Goal: Transaction & Acquisition: Purchase product/service

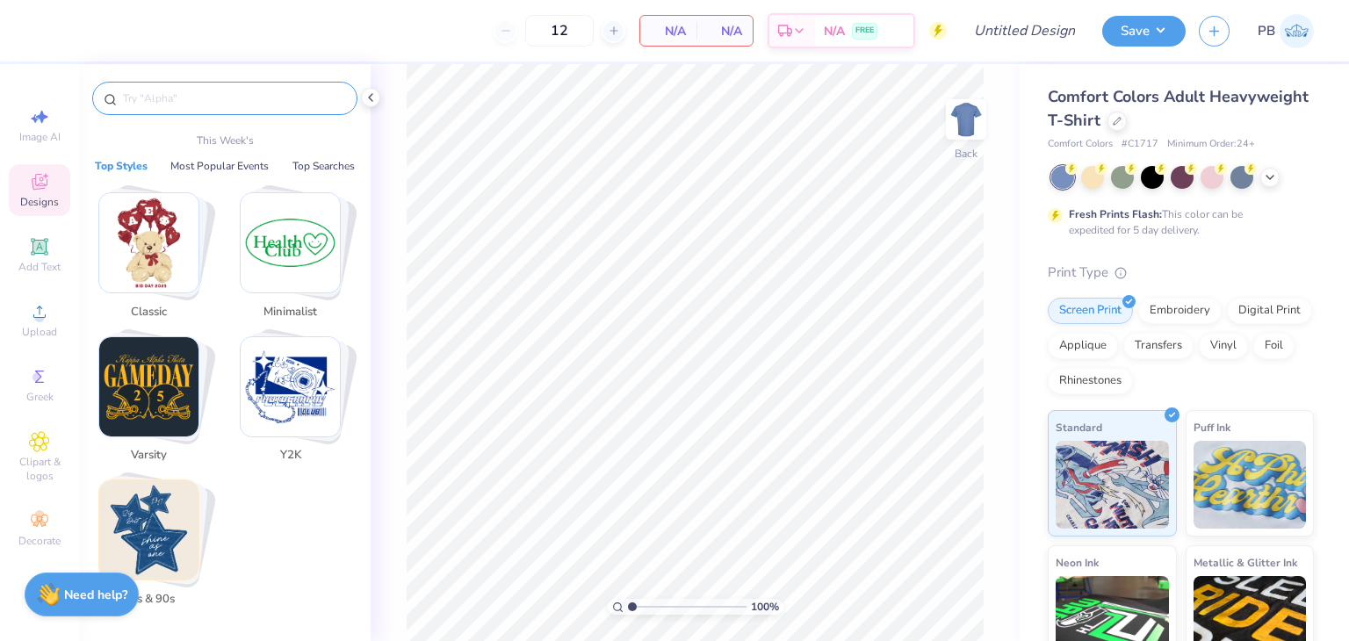
click at [176, 97] on input "text" at bounding box center [233, 99] width 225 height 18
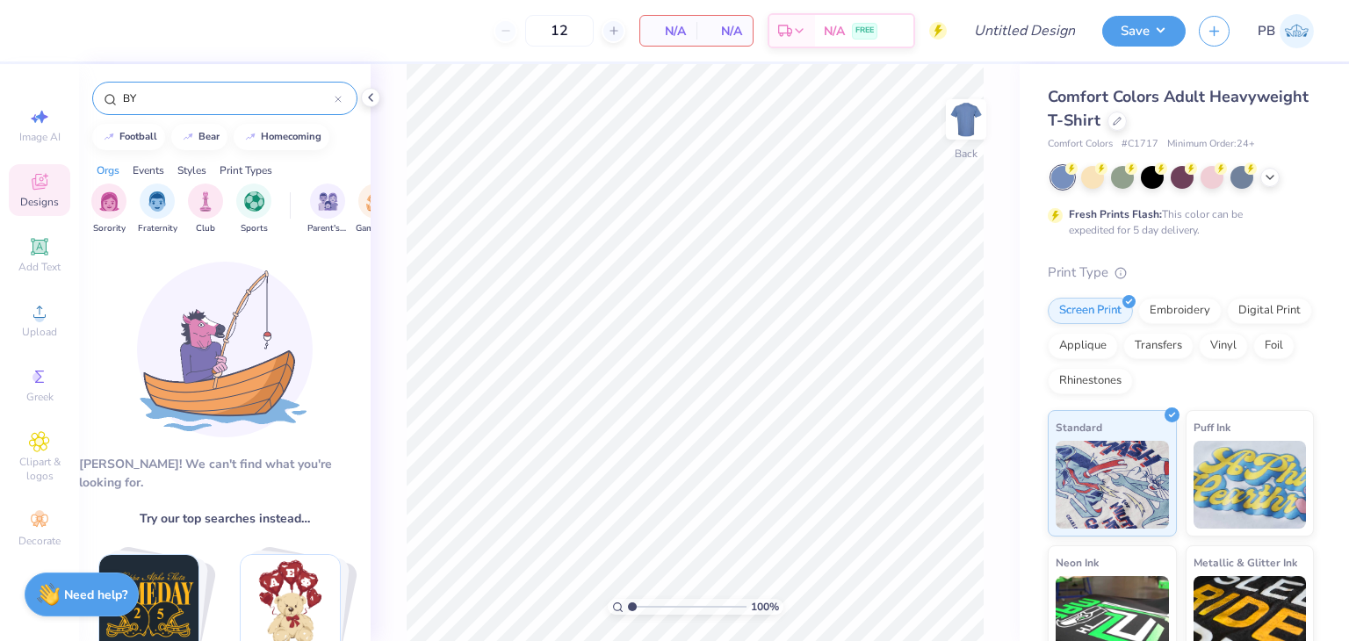
type input "B"
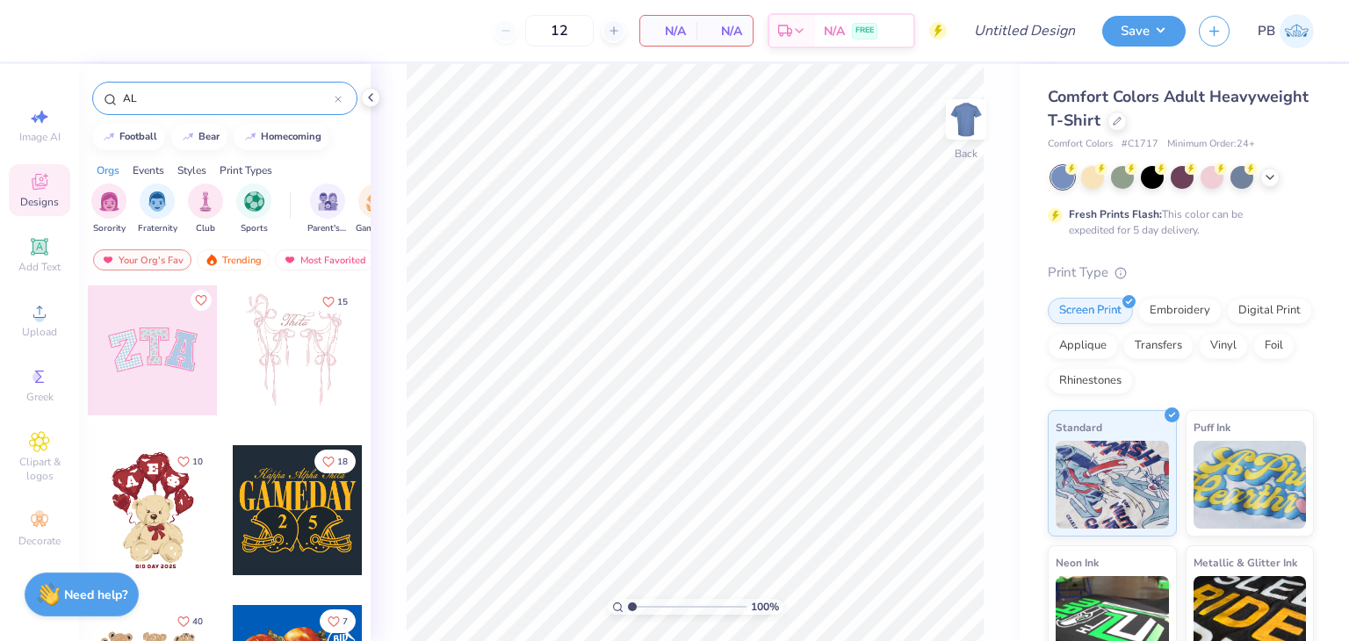
type input "A"
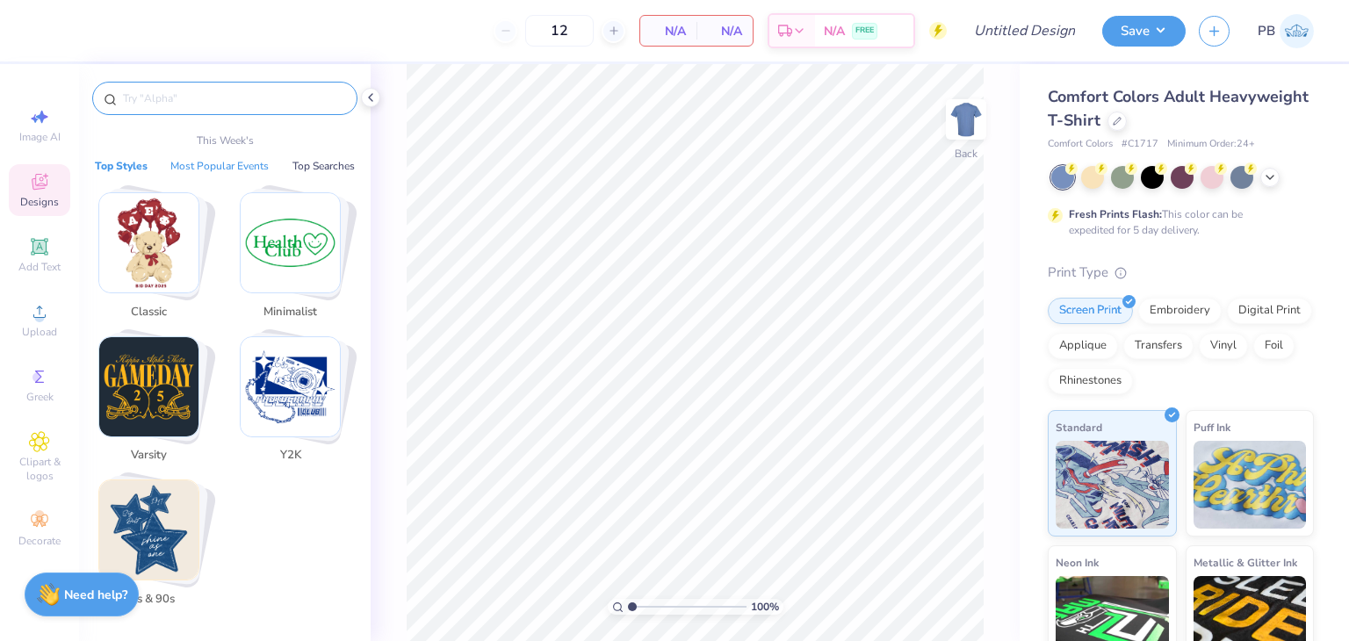
click at [258, 169] on button "Most Popular Events" at bounding box center [219, 166] width 109 height 18
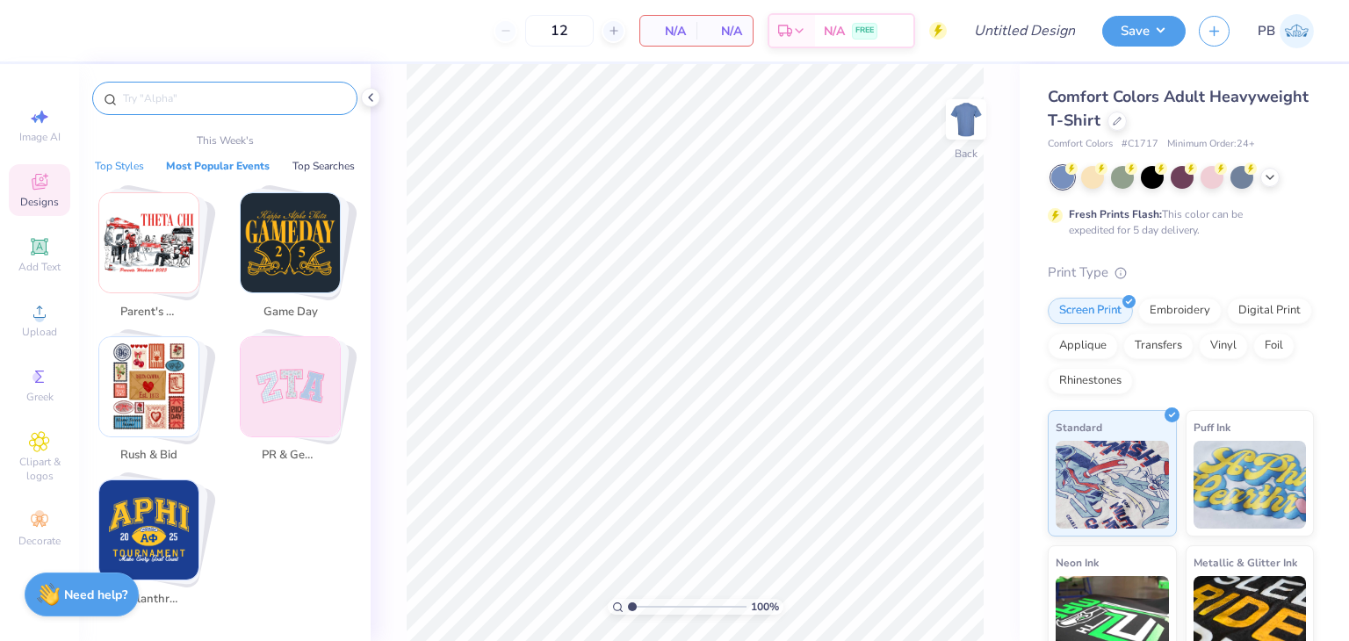
click at [123, 168] on button "Top Styles" at bounding box center [120, 166] width 60 height 18
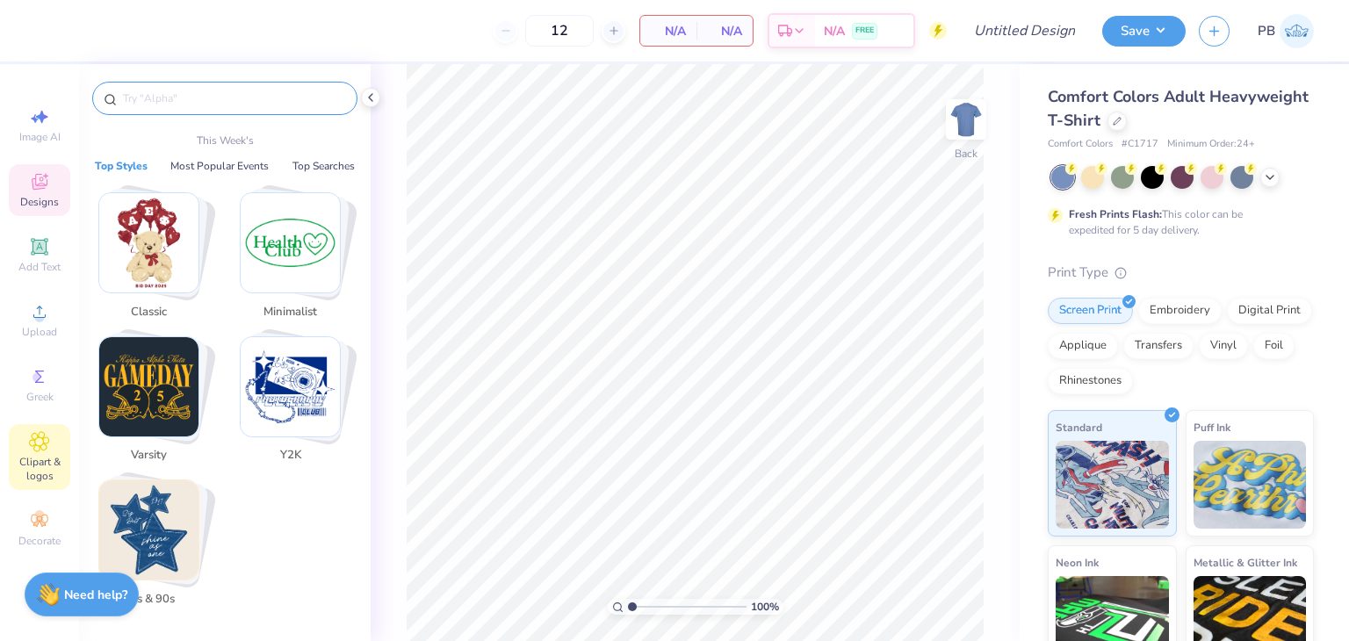
click at [32, 431] on icon at bounding box center [39, 441] width 20 height 21
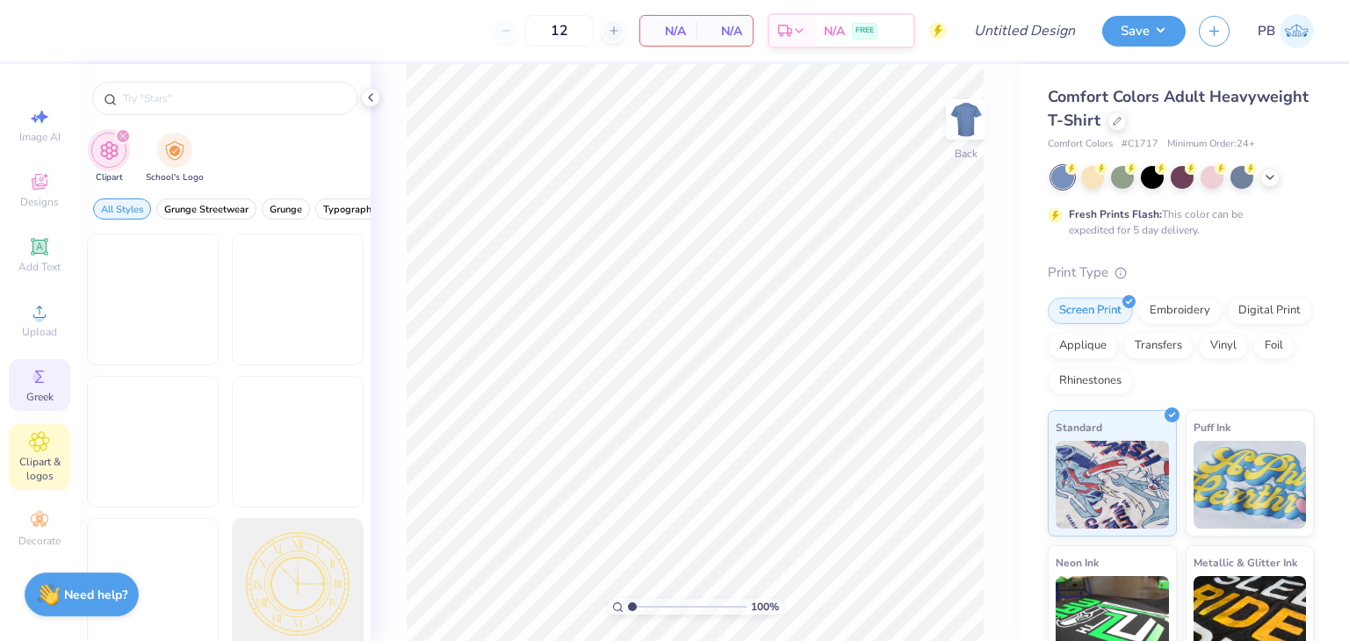
click at [53, 382] on div "Greek" at bounding box center [39, 385] width 61 height 52
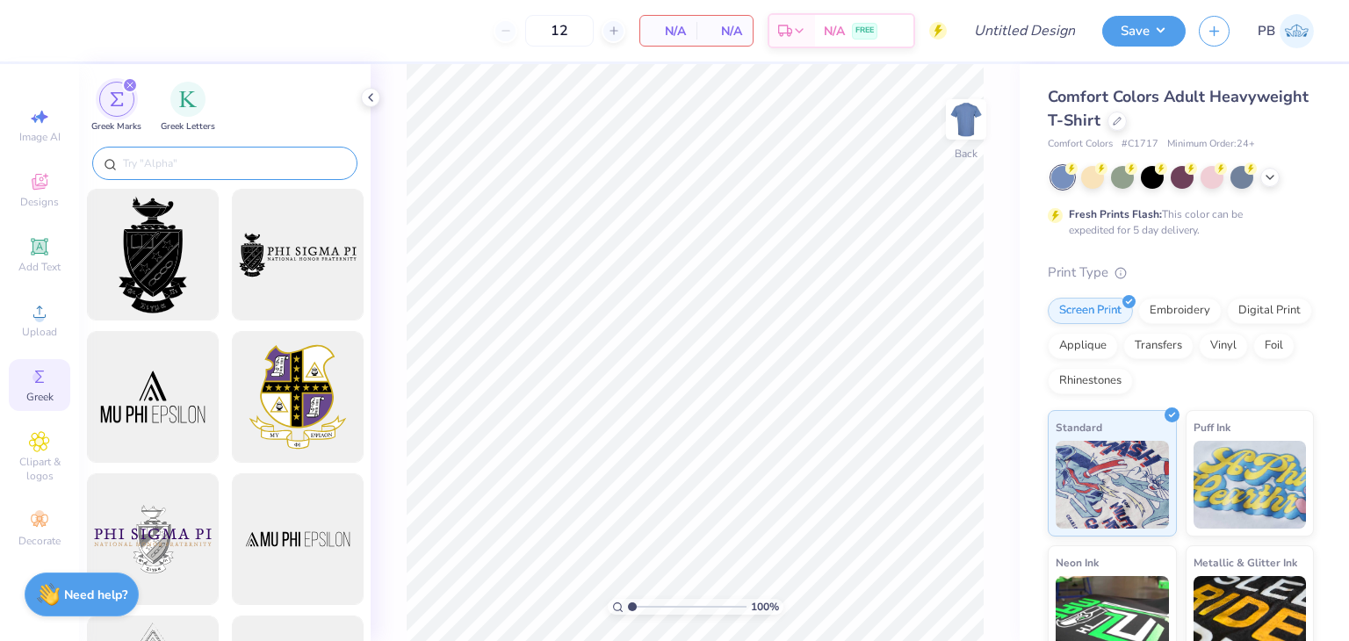
click at [204, 159] on input "text" at bounding box center [233, 164] width 225 height 18
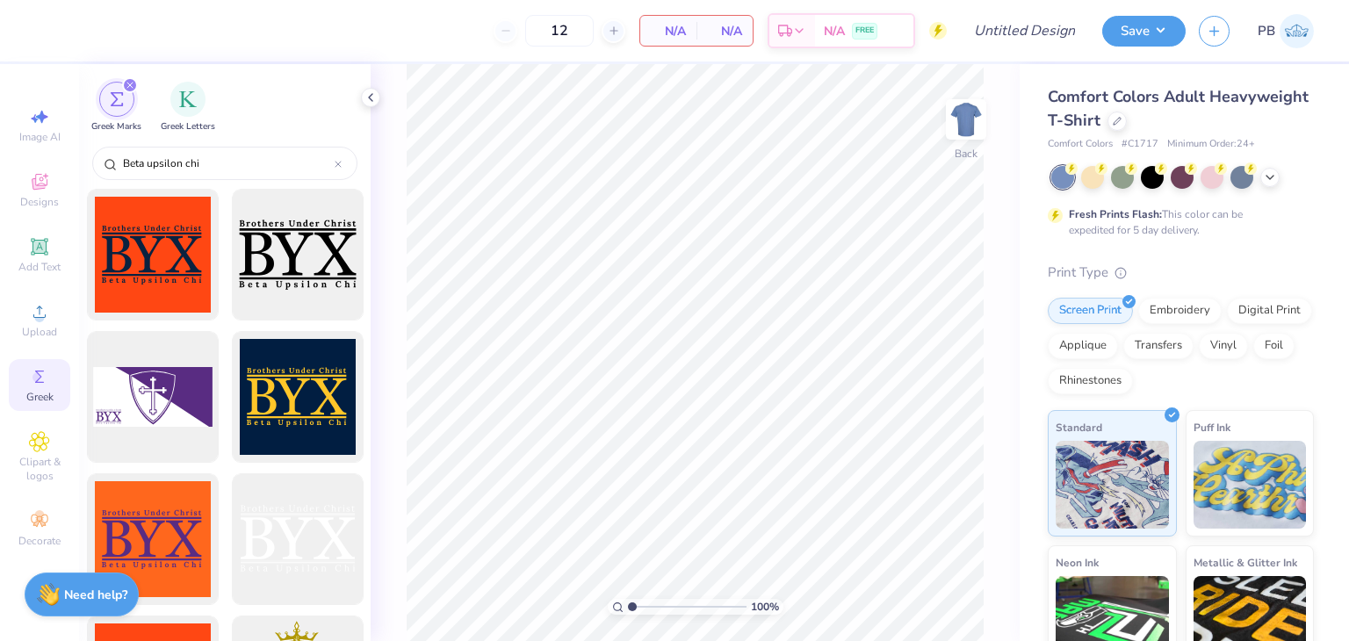
type input "Beta upsilon chi"
click at [1275, 174] on icon at bounding box center [1270, 176] width 14 height 14
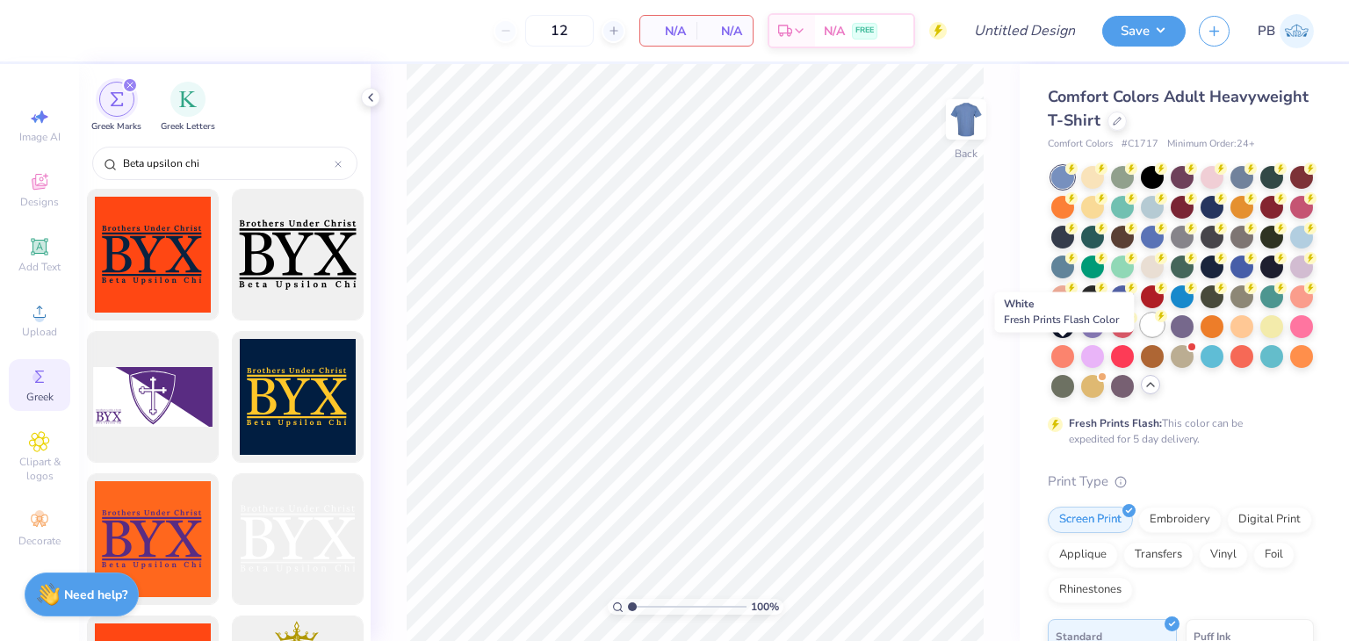
click at [1141, 336] on div at bounding box center [1152, 325] width 23 height 23
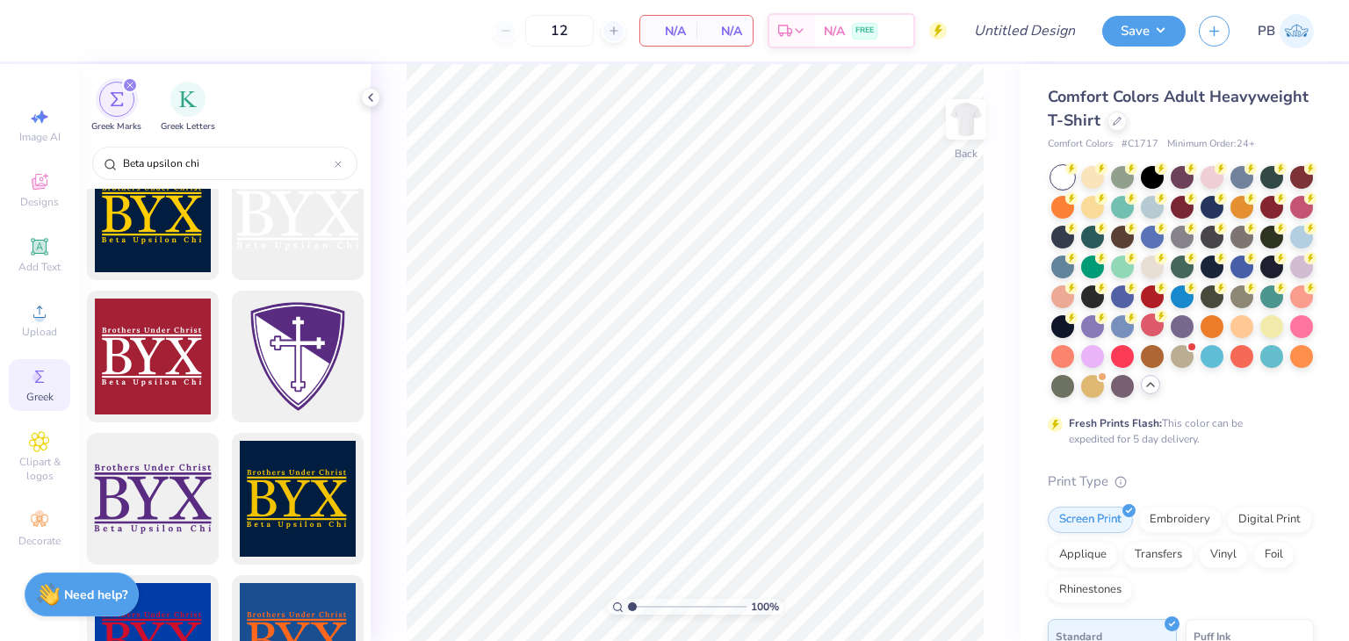
scroll to position [878, 0]
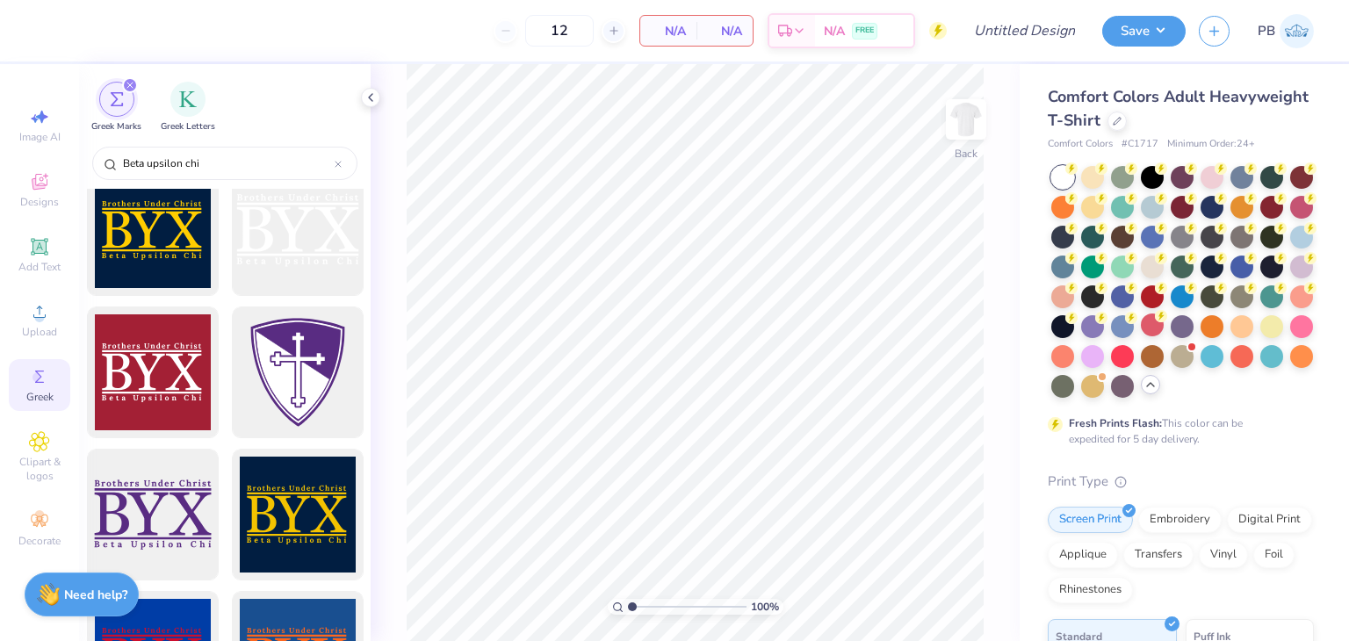
click at [167, 397] on div at bounding box center [153, 373] width 132 height 132
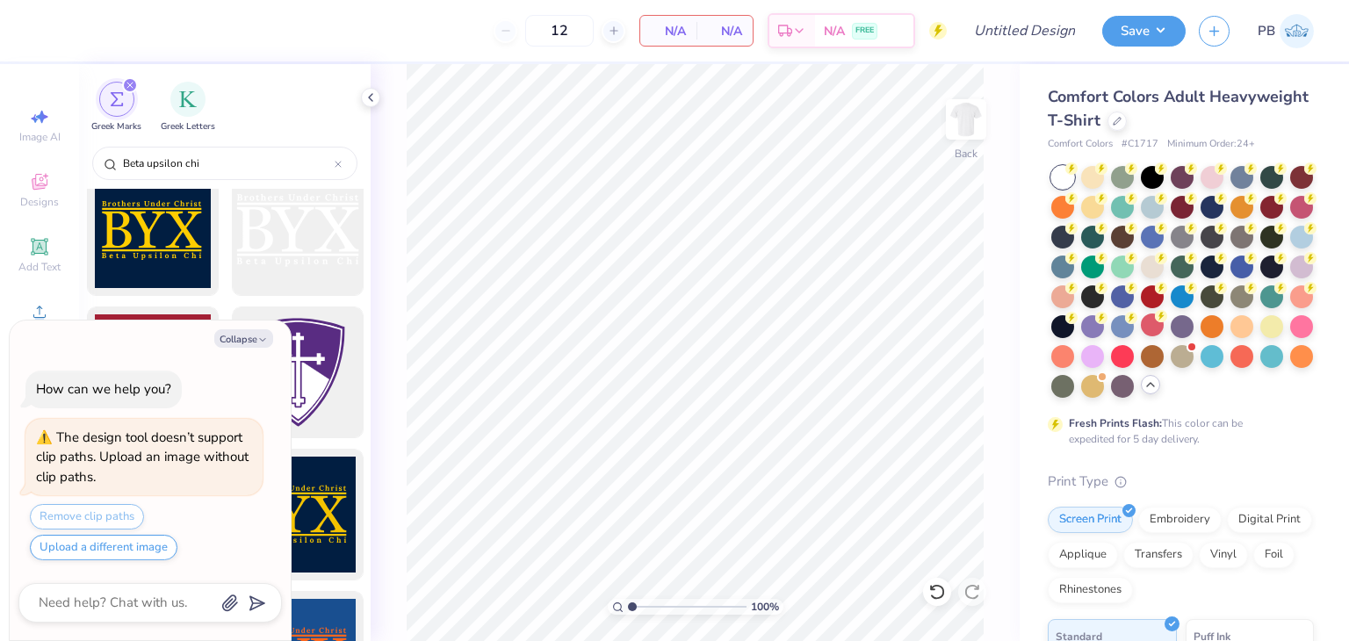
click at [396, 445] on div "100 % Back" at bounding box center [695, 352] width 649 height 577
click at [262, 343] on icon "button" at bounding box center [262, 340] width 11 height 11
type textarea "x"
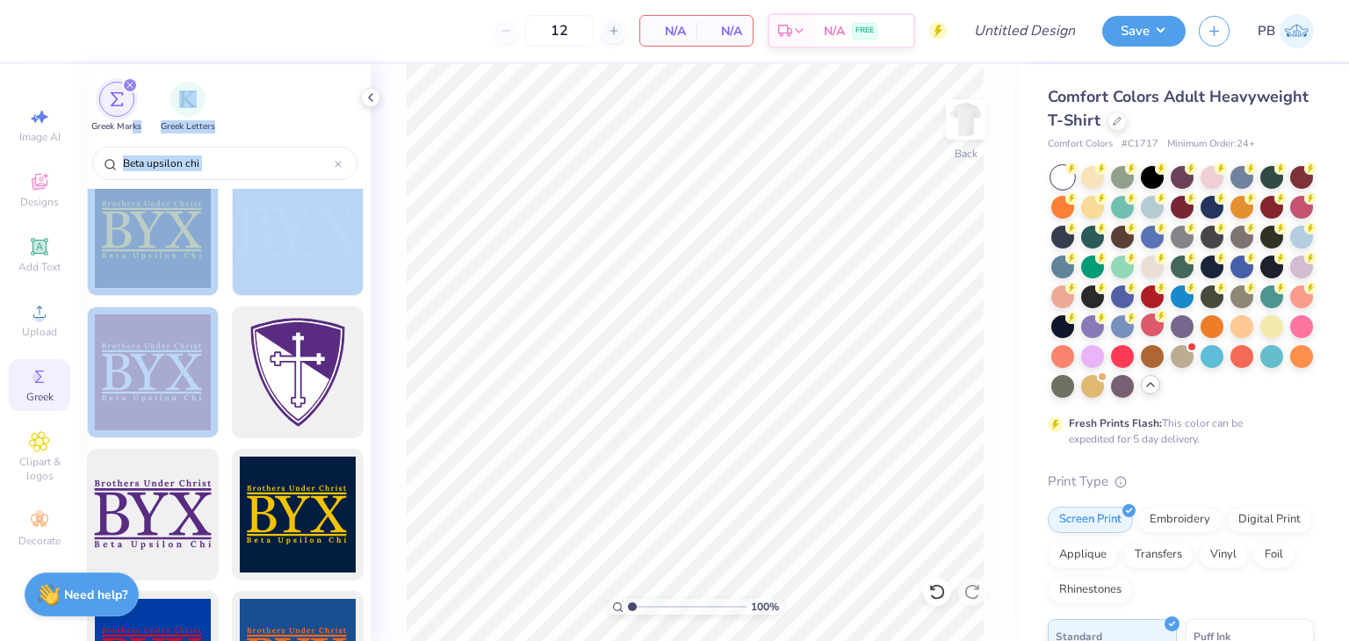
scroll to position [0, 0]
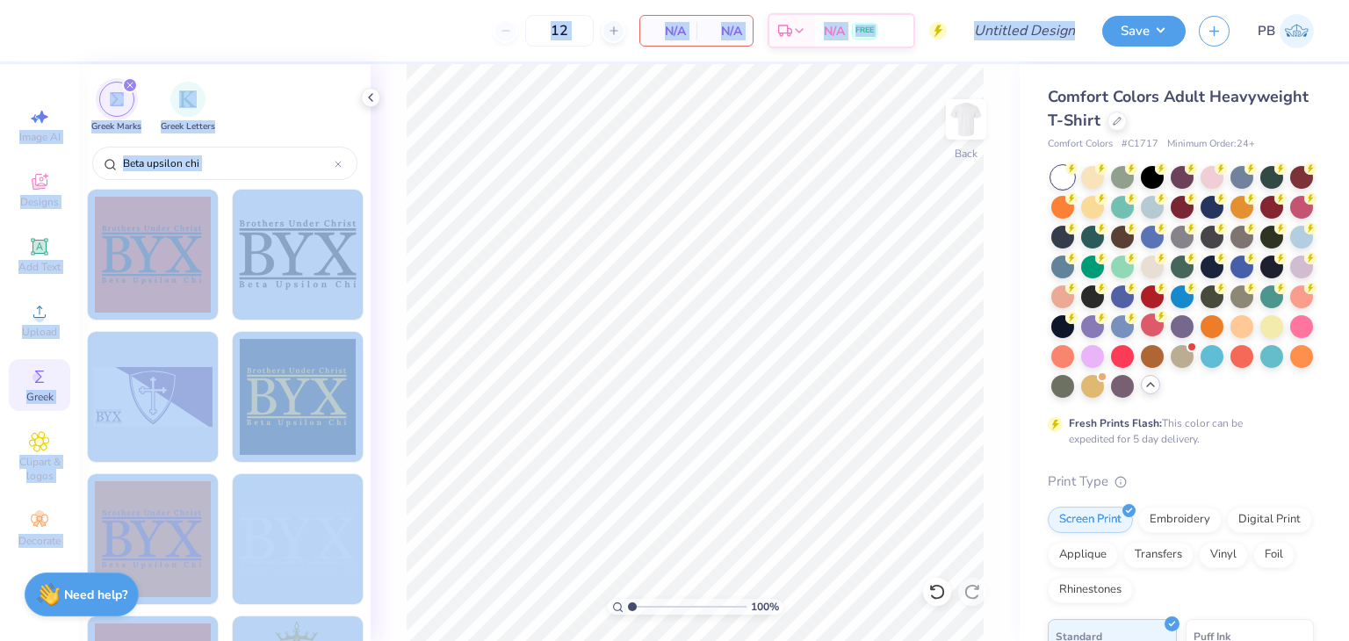
drag, startPoint x: 117, startPoint y: 369, endPoint x: 134, endPoint y: -76, distance: 445.6
click at [433, 36] on div "12 N/A Per Item N/A Total Est. Delivery N/A FREE" at bounding box center [497, 30] width 898 height 61
click at [436, 36] on div "12 N/A Per Item N/A Total Est. Delivery N/A FREE" at bounding box center [497, 30] width 898 height 61
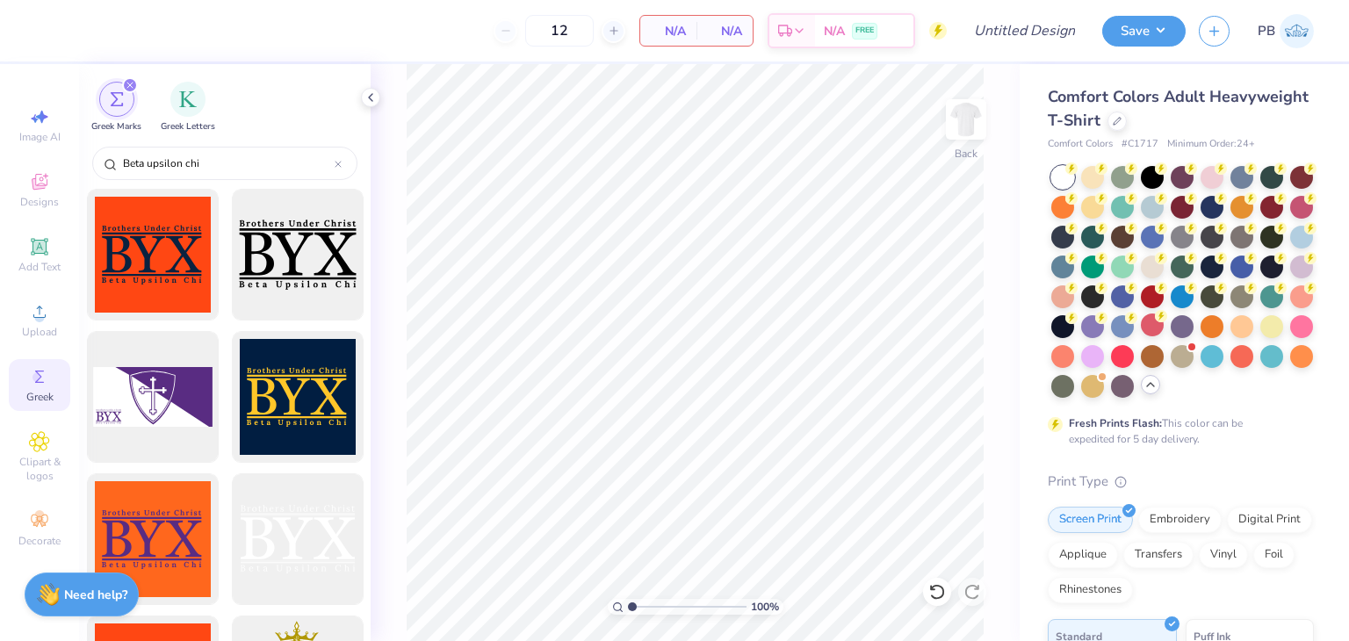
drag, startPoint x: 468, startPoint y: 36, endPoint x: 653, endPoint y: 46, distance: 184.7
click at [472, 36] on div "12 N/A Per Item N/A Total Est. Delivery N/A FREE" at bounding box center [497, 30] width 898 height 61
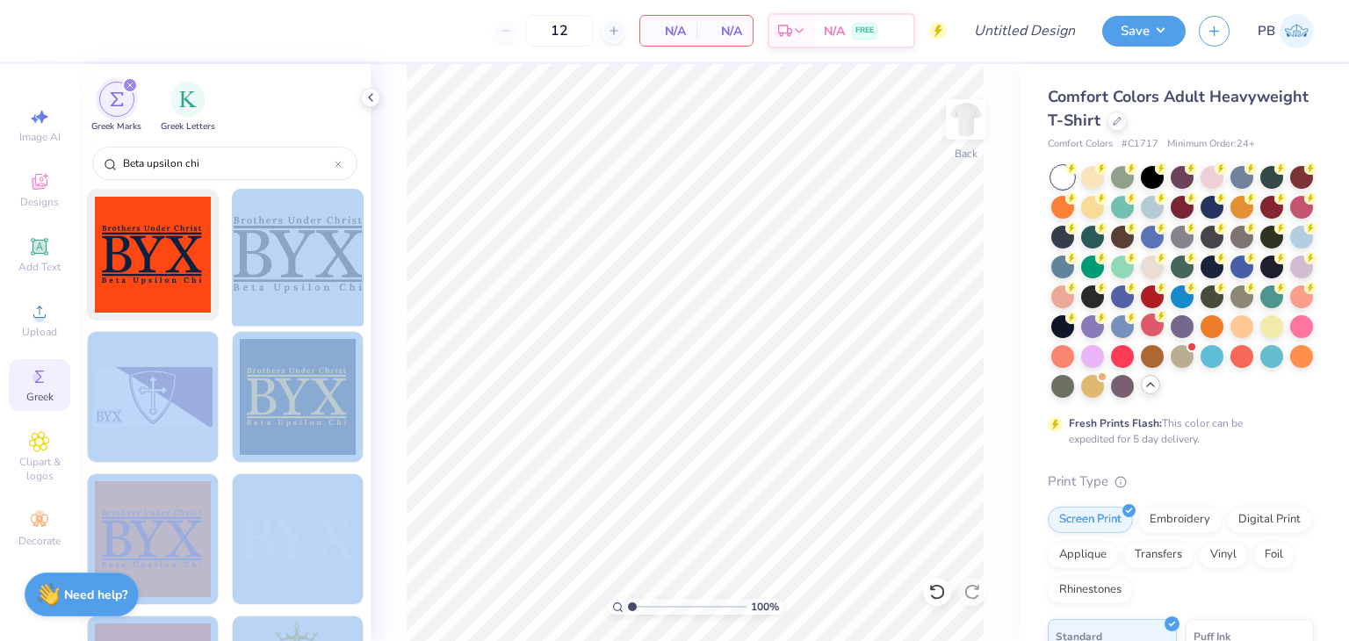
drag, startPoint x: 140, startPoint y: 379, endPoint x: 274, endPoint y: 284, distance: 164.5
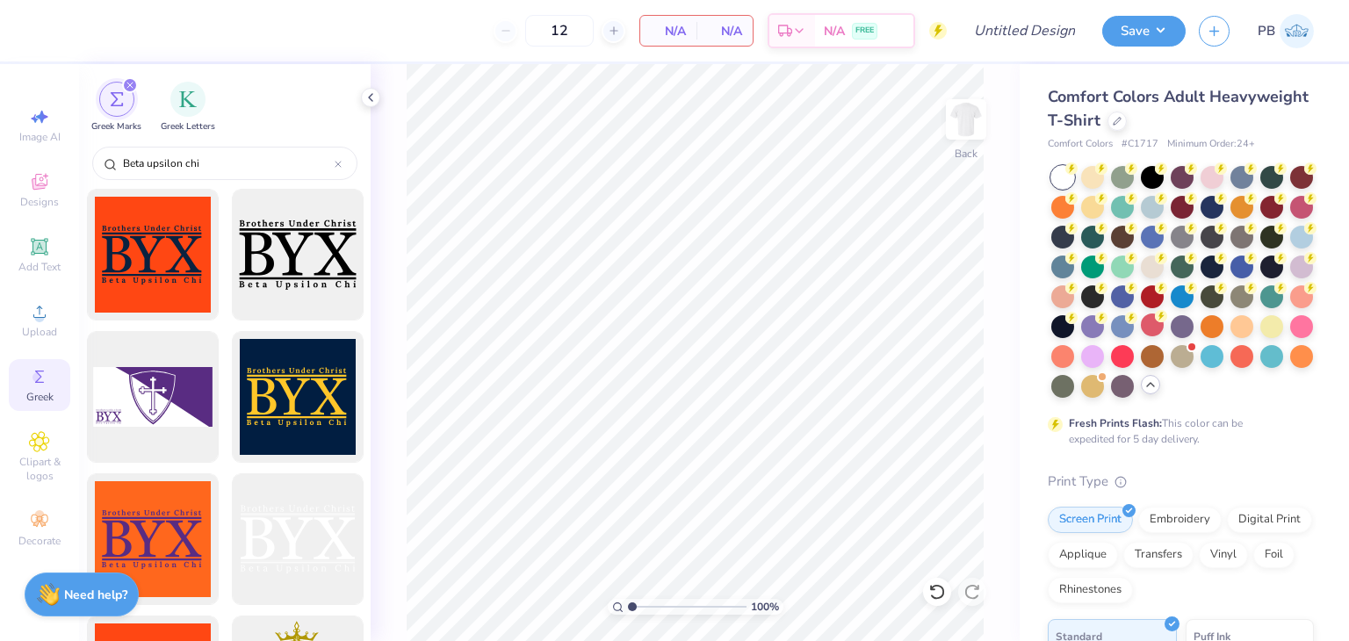
click at [321, 114] on div "Greek Marks Greek Letters" at bounding box center [225, 103] width 292 height 78
click at [320, 111] on div "Greek Marks Greek Letters" at bounding box center [225, 103] width 292 height 78
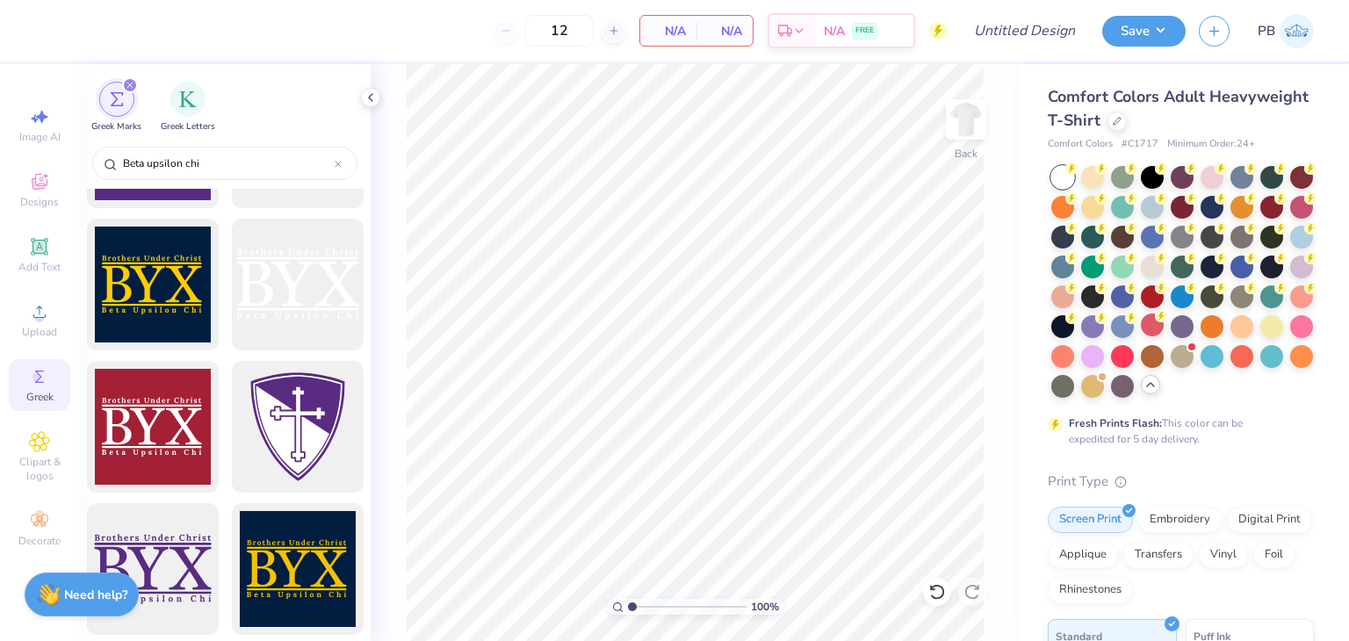
scroll to position [878, 0]
